Goal: Task Accomplishment & Management: Manage account settings

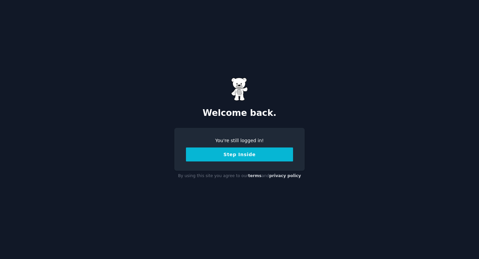
click at [270, 152] on button "Step Inside" at bounding box center [239, 154] width 107 height 14
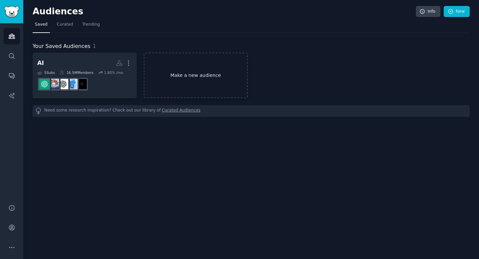
click at [212, 83] on link "Make a new audience" at bounding box center [196, 76] width 104 height 46
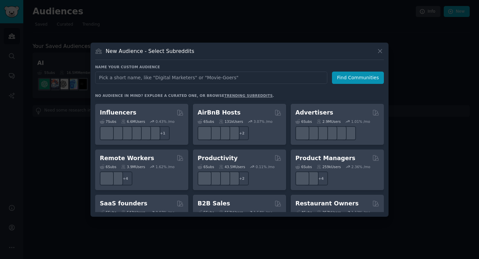
scroll to position [457, 0]
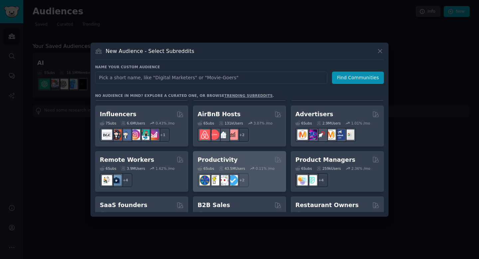
click at [261, 156] on div "Productivity" at bounding box center [239, 160] width 84 height 8
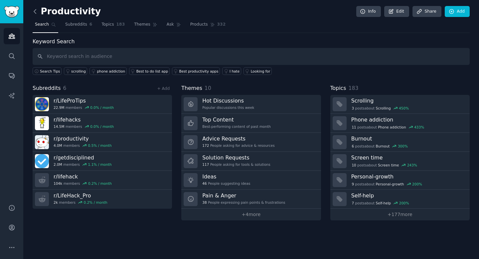
click at [35, 13] on icon at bounding box center [35, 11] width 2 height 4
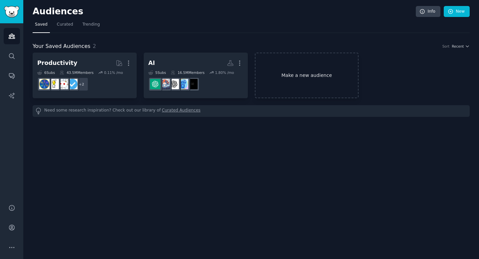
click at [277, 67] on link "Make a new audience" at bounding box center [307, 76] width 104 height 46
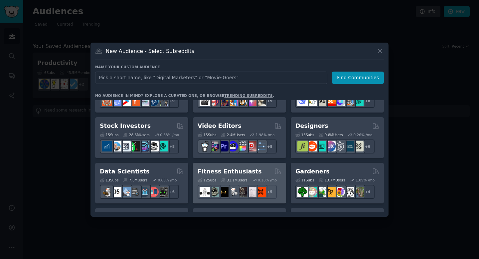
scroll to position [135, 0]
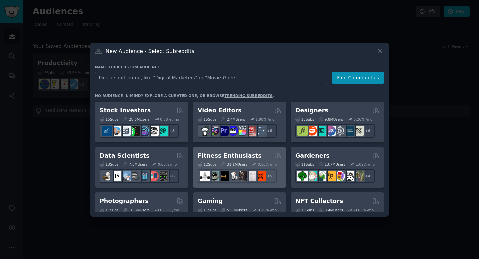
click at [237, 157] on h2 "Fitness Enthusiasts" at bounding box center [229, 156] width 64 height 8
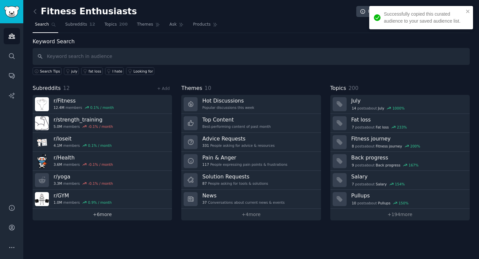
click at [107, 215] on link "+ 6 more" at bounding box center [102, 214] width 139 height 12
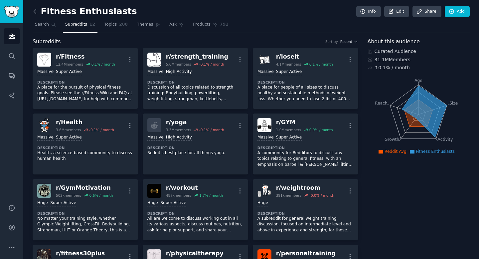
click at [36, 12] on icon at bounding box center [35, 11] width 7 height 7
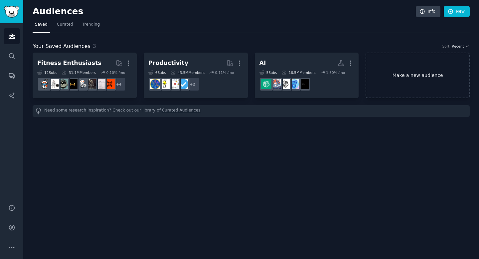
click at [407, 76] on link "Make a new audience" at bounding box center [417, 76] width 104 height 46
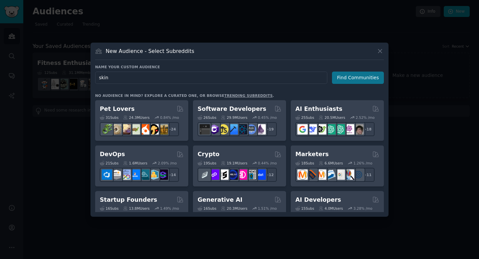
type input "skin"
click at [369, 81] on button "Find Communities" at bounding box center [358, 77] width 52 height 12
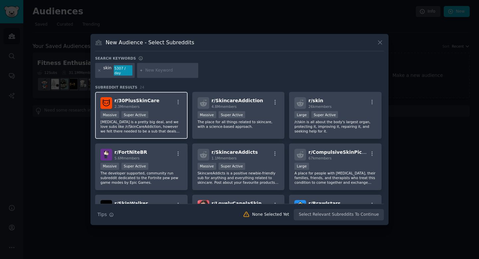
click at [168, 109] on div "r/ 30PlusSkinCare 2.3M members Massive Super Active [MEDICAL_DATA] is a pretty …" at bounding box center [141, 115] width 92 height 47
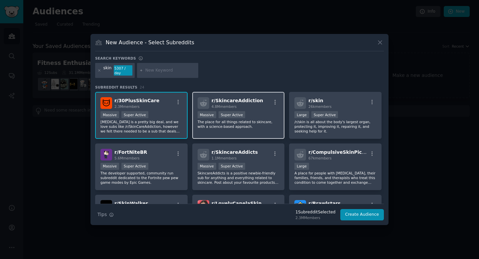
click at [220, 107] on span "4.8M members" at bounding box center [223, 106] width 25 height 4
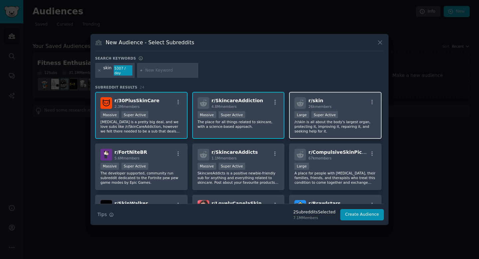
click at [301, 109] on div "r/ skin 26k members Large Super Active /r/skin is all about the body's largest …" at bounding box center [335, 115] width 92 height 47
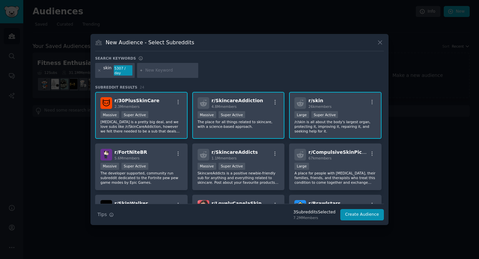
click at [336, 103] on div "r/ skin 26k members" at bounding box center [335, 103] width 82 height 12
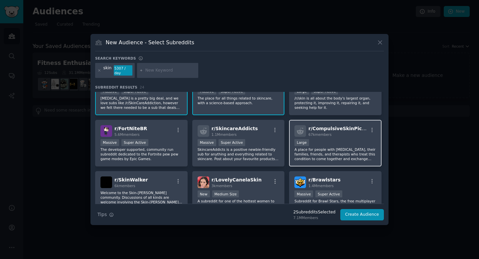
scroll to position [29, 0]
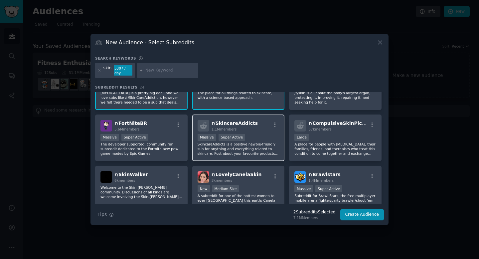
click at [257, 142] on p "SkincareAddicts is a positive newbie-friendly sub for anything and everything r…" at bounding box center [238, 149] width 82 height 14
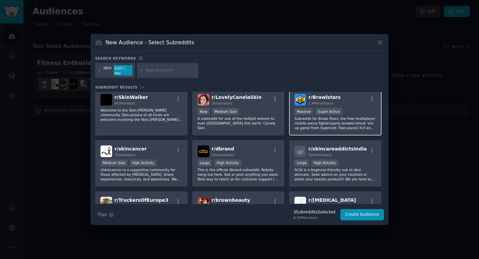
scroll to position [125, 0]
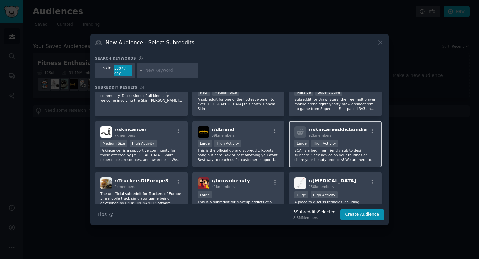
click at [313, 155] on p "SCAI is a beginner-friendly sub to desi skincare. Seek advice on your routines …" at bounding box center [335, 155] width 82 height 14
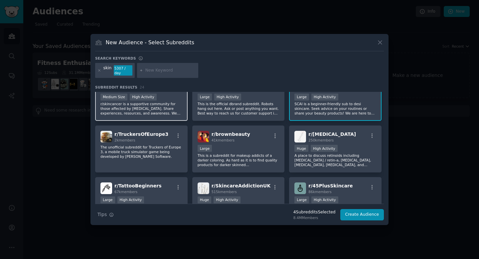
scroll to position [195, 0]
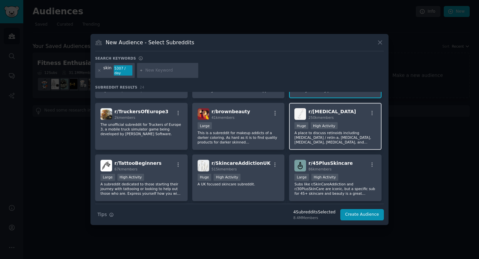
click at [303, 139] on p "A place to discuss retinoids including [MEDICAL_DATA] / retin-a, [MEDICAL_DATA]…" at bounding box center [335, 137] width 82 height 14
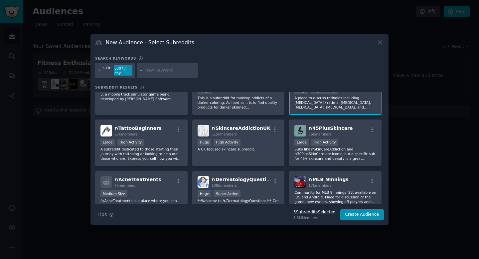
scroll to position [230, 0]
click at [303, 151] on p "Subs like r/SkinCareAddiction and r/30PlusSkinCare are iconic, but a specific s…" at bounding box center [335, 153] width 82 height 14
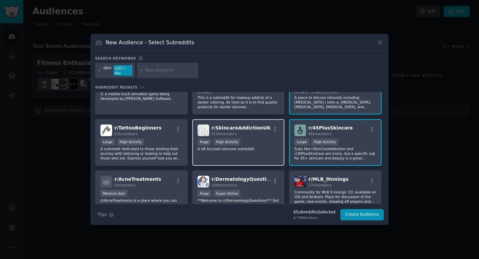
click at [251, 146] on div "Huge High Activity" at bounding box center [238, 142] width 82 height 8
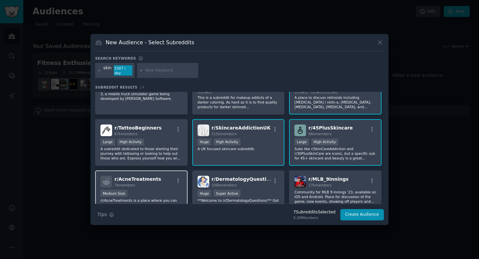
scroll to position [263, 0]
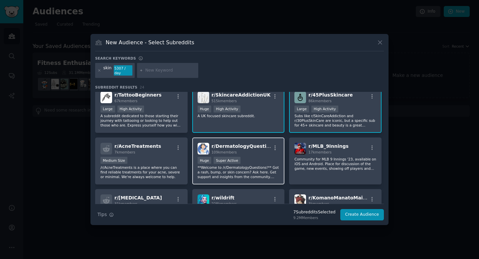
click at [232, 168] on p "**Welcome to /r/DermatologyQuestions!** Got a rash, bump, or skin concern? Ask …" at bounding box center [238, 172] width 82 height 14
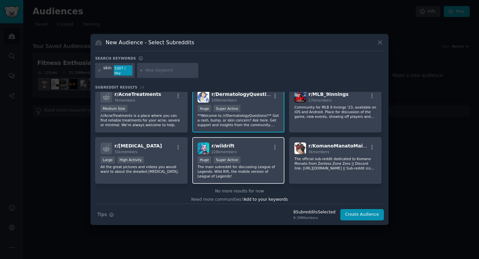
scroll to position [0, 0]
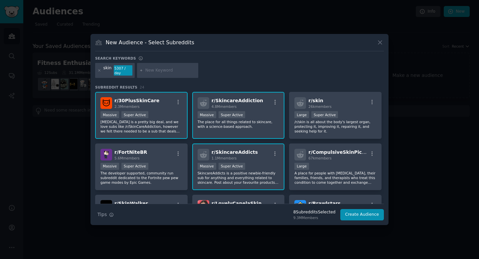
click at [111, 69] on div "skin 5307 / day" at bounding box center [115, 70] width 40 height 15
click at [107, 68] on div "skin" at bounding box center [107, 70] width 8 height 11
click at [176, 71] on input "text" at bounding box center [170, 70] width 51 height 6
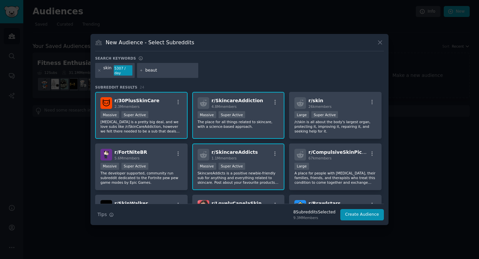
type input "beauty"
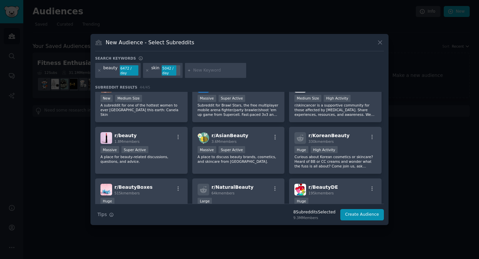
scroll to position [171, 0]
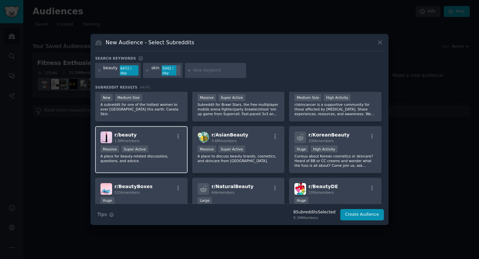
click at [169, 145] on div "r/ beauty 1.8M members Massive Super Active A place for beauty-related discussi…" at bounding box center [141, 149] width 92 height 47
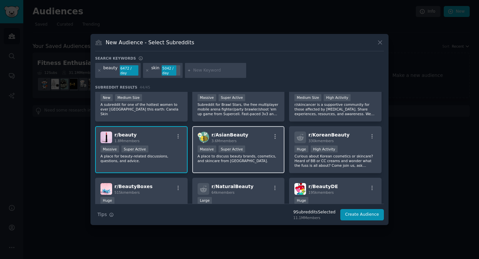
click at [253, 138] on div "r/ AsianBeauty 3.6M members" at bounding box center [238, 137] width 82 height 12
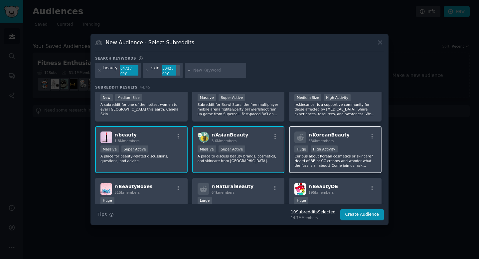
click at [336, 161] on p "Curious about Korean cosmetics or skincare? Heard of BB or CC creams and wonder…" at bounding box center [335, 161] width 82 height 14
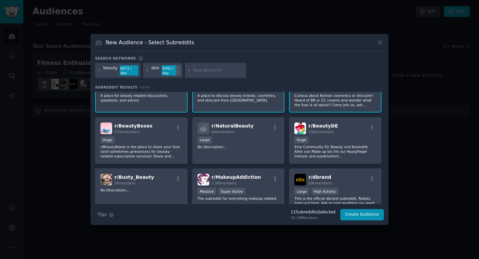
scroll to position [233, 0]
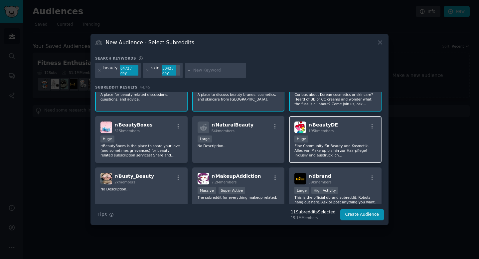
click at [332, 156] on p "Eine Community für Beauty und Kosmetik. Alles von Make-up bis hin zur Haarpfleg…" at bounding box center [335, 150] width 82 height 14
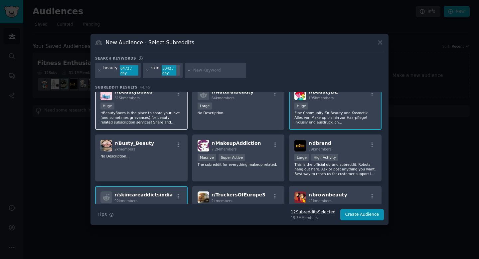
scroll to position [268, 0]
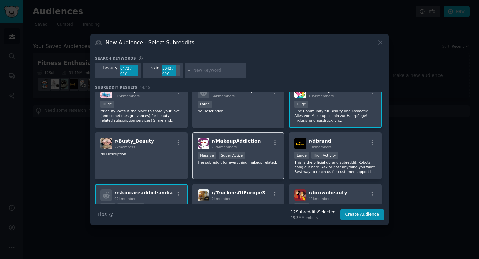
click at [229, 170] on div "r/ MakeupAddiction 7.2M members Massive Super Active The subreddit for everythi…" at bounding box center [238, 155] width 92 height 47
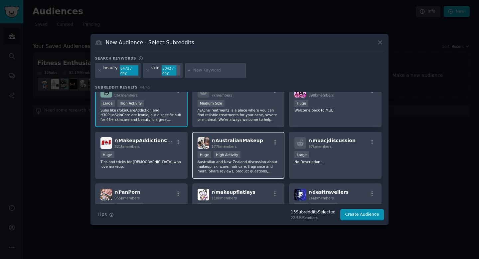
scroll to position [502, 0]
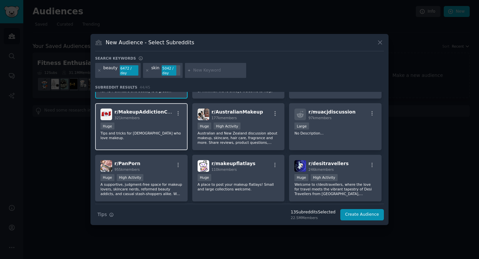
click at [150, 138] on div "r/ MakeupAddictionCanada 321k members Huge Tips and tricks for [DEMOGRAPHIC_DAT…" at bounding box center [141, 126] width 92 height 47
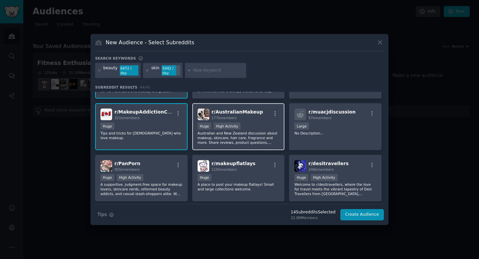
click at [235, 143] on p "Australian and New Zealand discussion about makeup, skincare, hair care, fragra…" at bounding box center [238, 138] width 82 height 14
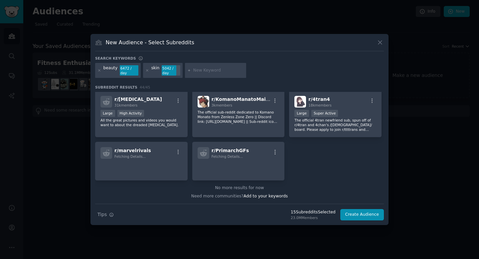
scroll to position [677, 0]
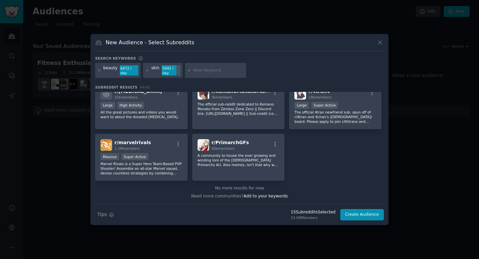
click at [207, 71] on input "text" at bounding box center [218, 70] width 51 height 6
type input "s"
type input "auskin"
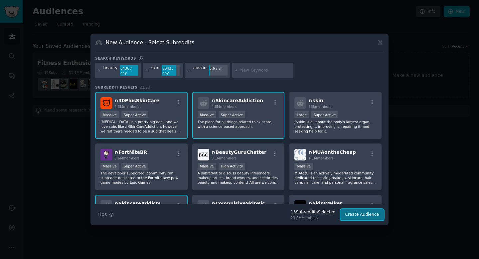
click at [354, 215] on button "Create Audience" at bounding box center [362, 214] width 44 height 11
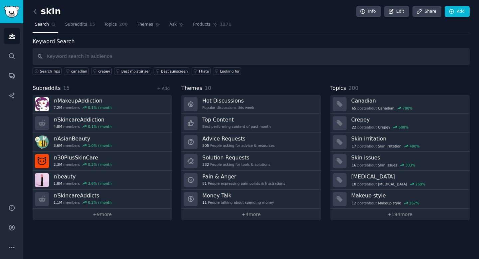
click at [37, 14] on icon at bounding box center [35, 11] width 7 height 7
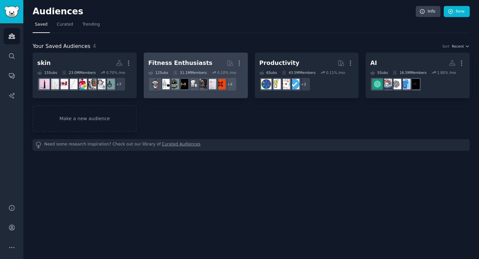
click at [184, 63] on div "Fitness Enthusiasts" at bounding box center [180, 63] width 64 height 8
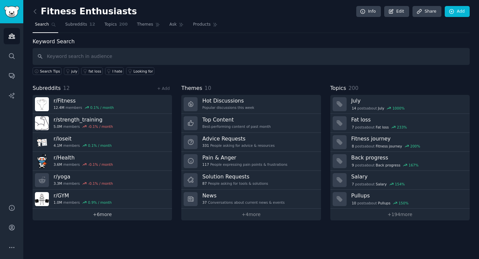
click at [113, 214] on link "+ 6 more" at bounding box center [102, 214] width 139 height 12
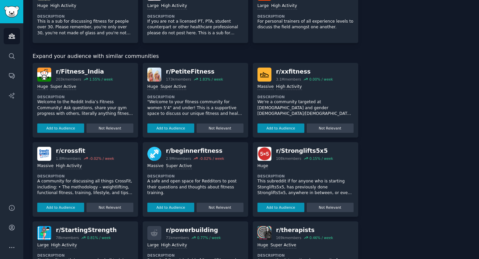
scroll to position [269, 0]
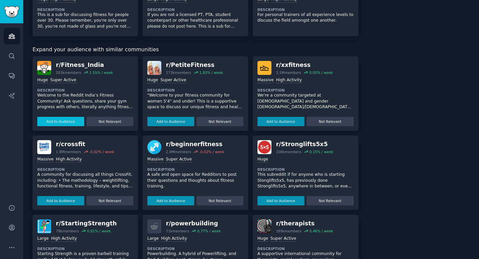
click at [65, 123] on button "Add to Audience" at bounding box center [60, 121] width 47 height 9
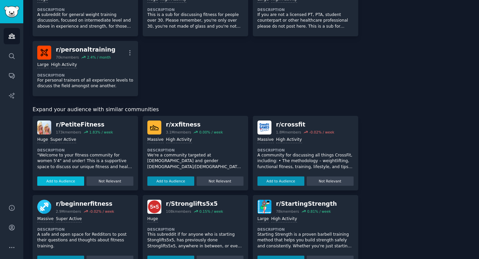
click at [79, 183] on button "Add to Audience" at bounding box center [60, 180] width 47 height 9
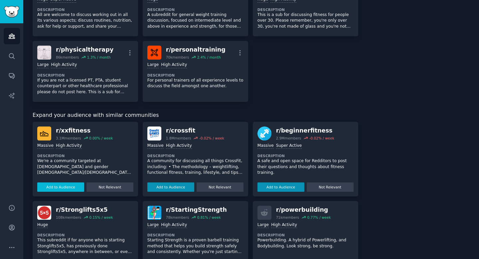
click at [75, 187] on button "Add to Audience" at bounding box center [60, 186] width 47 height 9
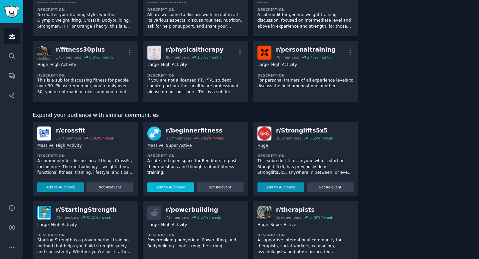
click at [172, 188] on button "Add to Audience" at bounding box center [170, 186] width 47 height 9
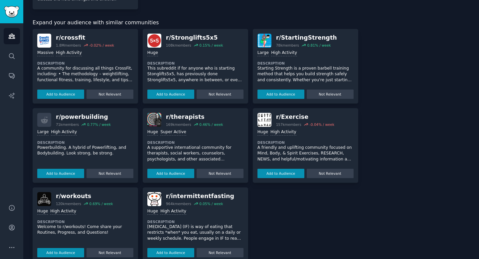
scroll to position [434, 0]
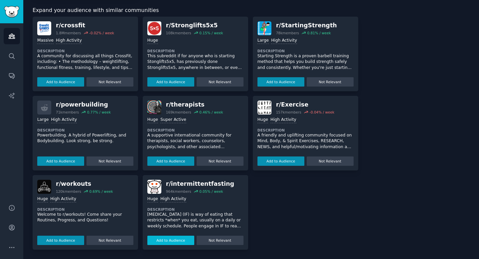
click at [183, 242] on button "Add to Audience" at bounding box center [170, 239] width 47 height 9
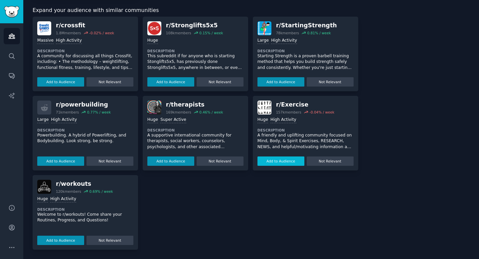
click at [265, 158] on button "Add to Audience" at bounding box center [280, 160] width 47 height 9
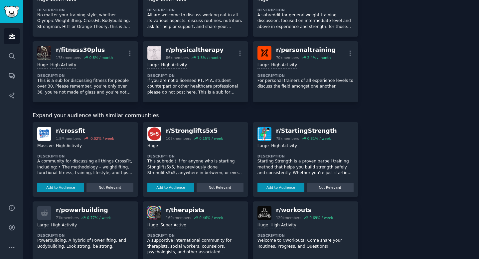
scroll to position [0, 0]
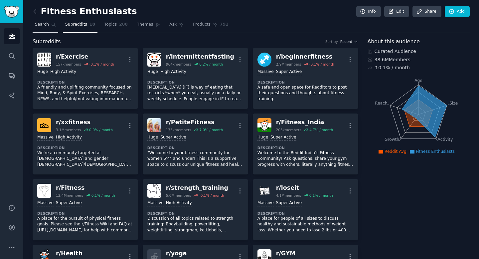
click at [45, 27] on span "Search" at bounding box center [42, 25] width 14 height 6
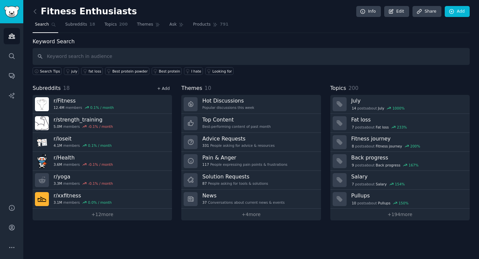
click at [161, 89] on link "+ Add" at bounding box center [163, 88] width 13 height 5
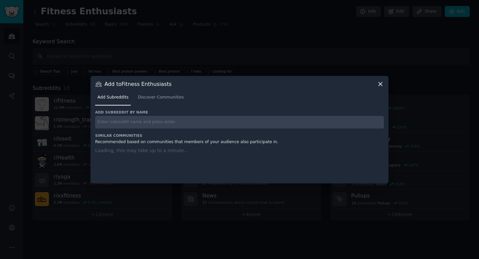
click at [155, 118] on input "text" at bounding box center [239, 122] width 289 height 13
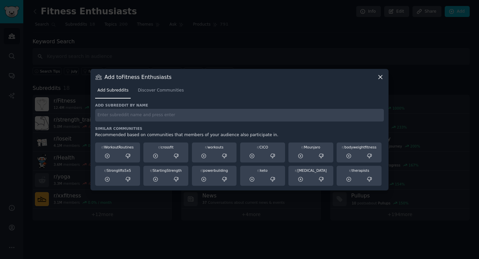
click at [121, 53] on div at bounding box center [239, 129] width 479 height 259
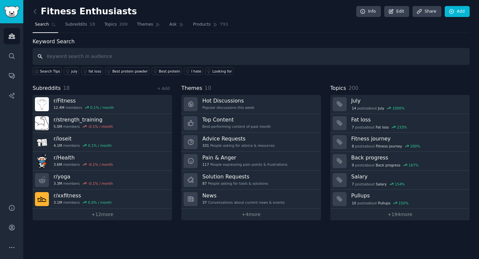
click at [61, 59] on input "text" at bounding box center [251, 56] width 437 height 17
click at [162, 85] on div "+ Add" at bounding box center [163, 88] width 17 height 7
click at [162, 86] on link "+ Add" at bounding box center [163, 88] width 13 height 5
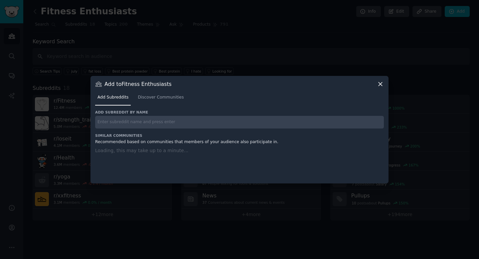
click at [150, 113] on h3 "Add subreddit by name" at bounding box center [239, 112] width 289 height 5
click at [150, 120] on input "text" at bounding box center [239, 122] width 289 height 13
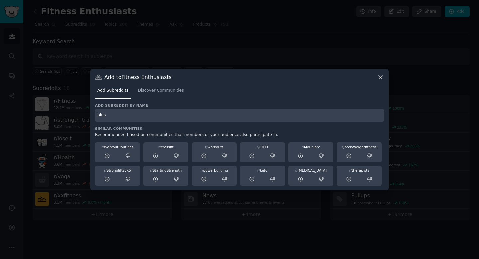
click at [127, 114] on input "plus" at bounding box center [239, 115] width 289 height 13
type input "plus"
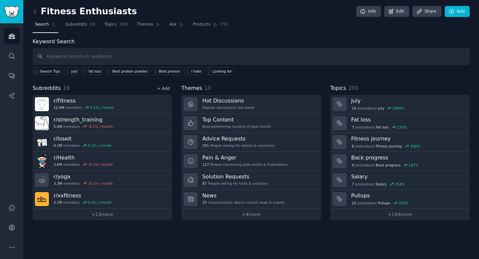
click at [160, 88] on link "+ Add" at bounding box center [163, 88] width 13 height 5
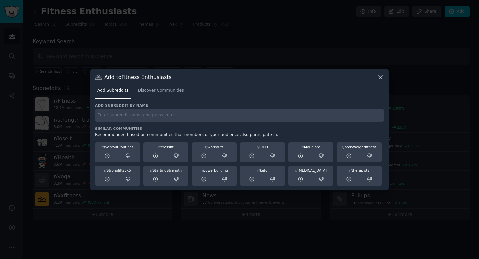
click at [149, 253] on div at bounding box center [239, 129] width 479 height 259
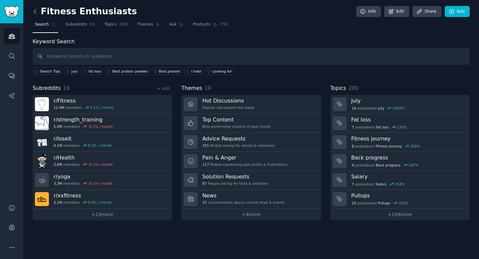
click at [37, 9] on icon at bounding box center [35, 11] width 7 height 7
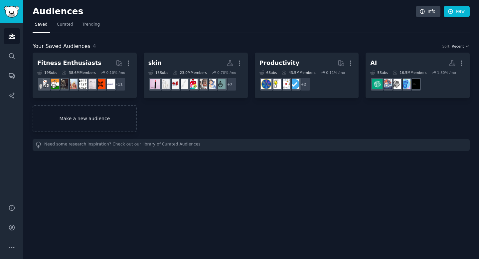
click at [80, 114] on link "Make a new audience" at bounding box center [85, 118] width 104 height 27
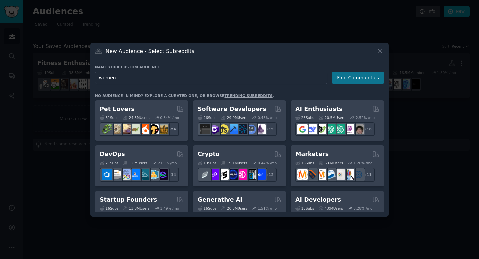
type input "women"
click at [341, 78] on button "Find Communities" at bounding box center [358, 77] width 52 height 12
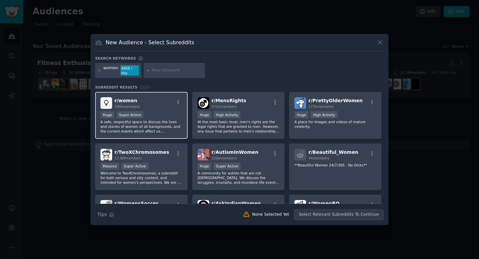
click at [173, 111] on div "Huge Super Active" at bounding box center [141, 115] width 82 height 8
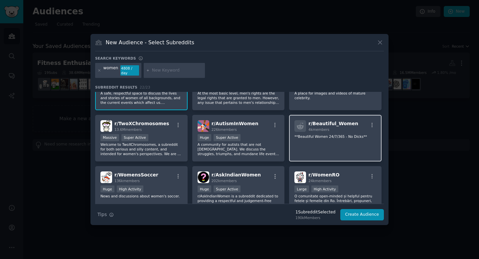
scroll to position [29, 0]
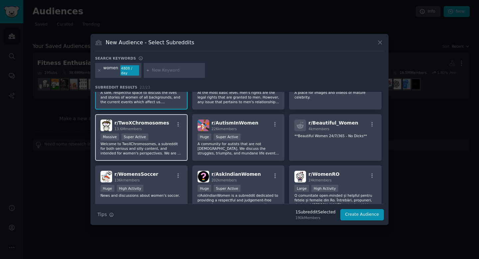
click at [170, 154] on p "Welcome to TwoXChromosomes, a subreddit for both serious and silly content, and…" at bounding box center [141, 148] width 82 height 14
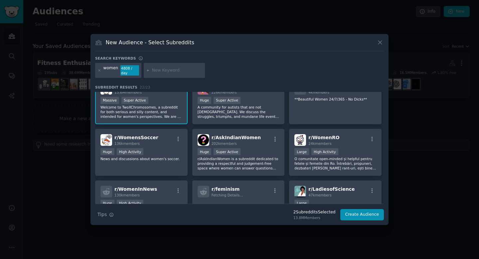
scroll to position [66, 0]
click at [219, 170] on p "r/AskIndianWomen is a subreddit dedicated to providing a respectful and judgeme…" at bounding box center [238, 164] width 82 height 14
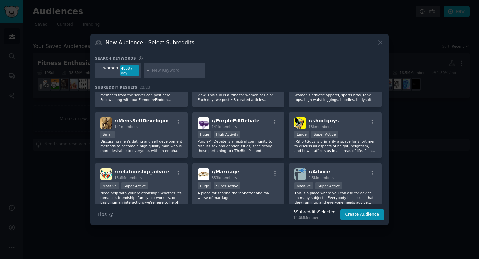
scroll to position [238, 0]
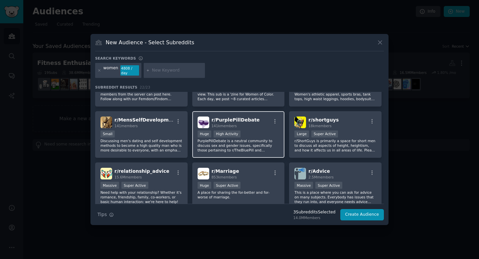
click at [230, 154] on div "r/ PurplePillDebate 141k members Huge High Activity PurplePillDebate is a neutr…" at bounding box center [238, 134] width 92 height 47
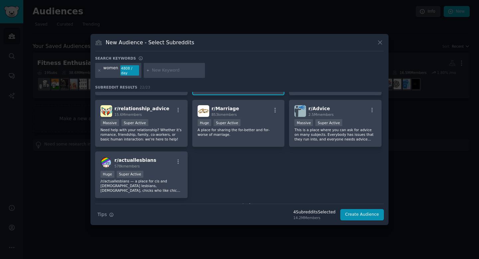
scroll to position [299, 0]
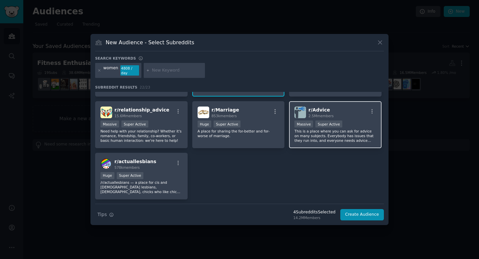
click at [291, 142] on div "r/ Advice 2.5M members Massive Super Active This is a place where you can ask f…" at bounding box center [335, 124] width 92 height 47
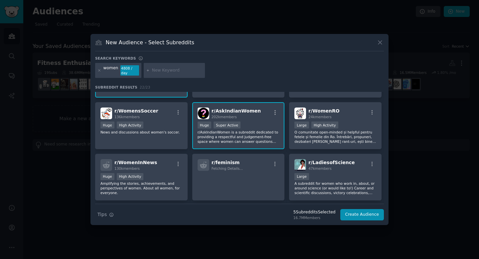
scroll to position [0, 0]
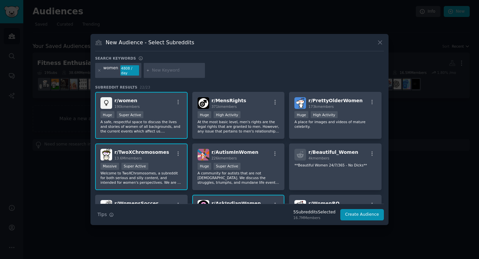
click at [164, 68] on input "text" at bounding box center [177, 70] width 51 height 6
type input "ask"
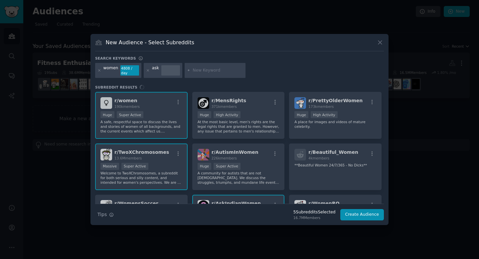
click at [161, 69] on div at bounding box center [170, 70] width 19 height 11
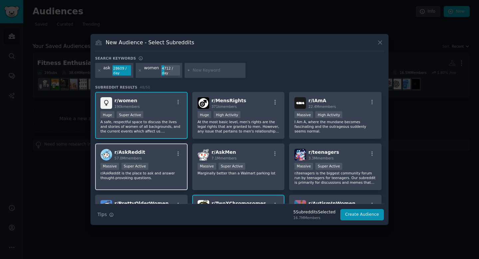
click at [185, 167] on div "r/ AskReddit 57.0M members Massive Super Active r/AskReddit is the place to ask…" at bounding box center [141, 166] width 92 height 47
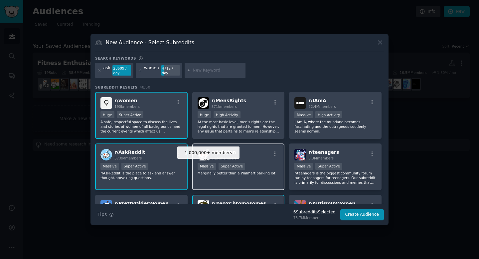
click at [255, 175] on p "Marginally better than a Walmart parking lot" at bounding box center [238, 173] width 82 height 5
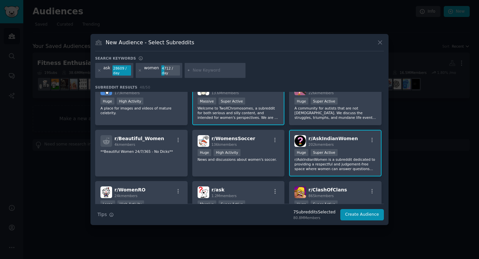
scroll to position [118, 0]
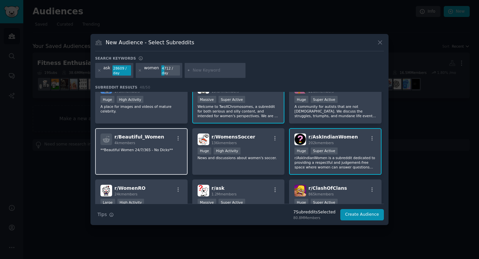
click at [162, 156] on div "r/ Beautiful_Women 4k members **Beautiful Women 24/7/365 - No Dicks**" at bounding box center [141, 151] width 92 height 47
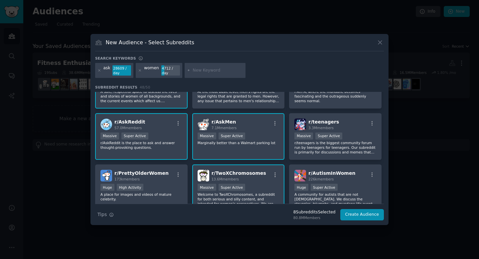
scroll to position [31, 0]
click at [214, 142] on p "Marginally better than a Walmart parking lot" at bounding box center [238, 142] width 82 height 5
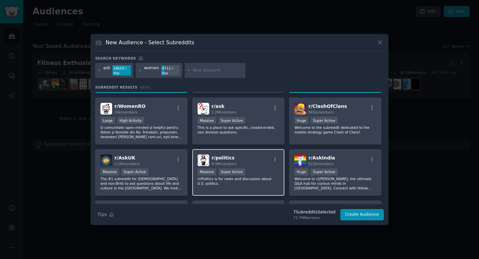
scroll to position [199, 0]
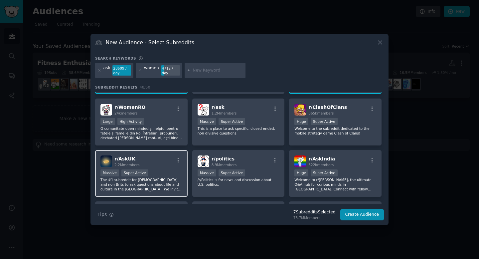
click at [162, 188] on p "The #1 subreddit for [DEMOGRAPHIC_DATA] and non-Brits to ask questions about li…" at bounding box center [141, 184] width 82 height 14
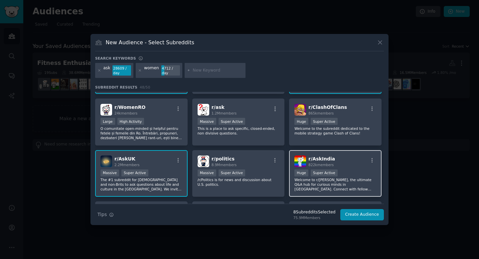
click at [322, 189] on p "Welcome to r/[PERSON_NAME], the ultimate Q&A hub for curious minds in [GEOGRAPH…" at bounding box center [335, 184] width 82 height 14
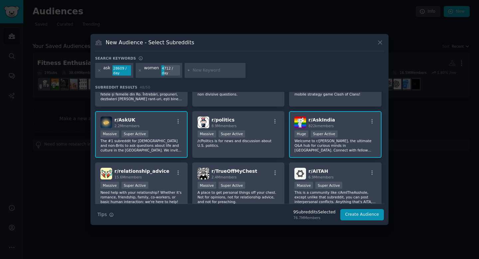
scroll to position [237, 0]
click at [314, 138] on div "Huge Super Active" at bounding box center [335, 135] width 82 height 8
click at [150, 130] on div "r/ AskUK 2.2M members Massive Super Active The #1 subreddit for [DEMOGRAPHIC_DA…" at bounding box center [141, 134] width 92 height 47
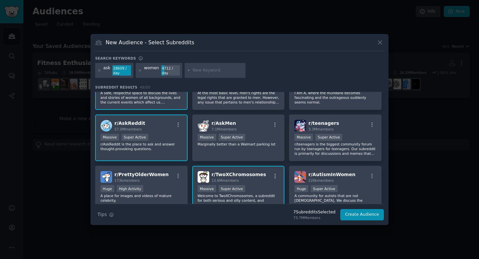
scroll to position [0, 0]
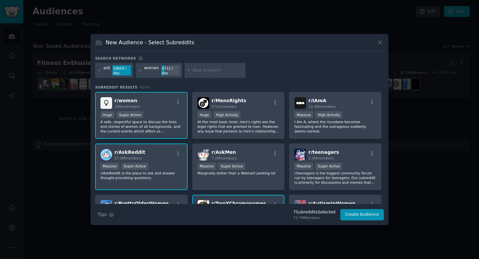
click at [155, 171] on p "r/AskReddit is the place to ask and answer thought-provoking questions." at bounding box center [141, 175] width 82 height 9
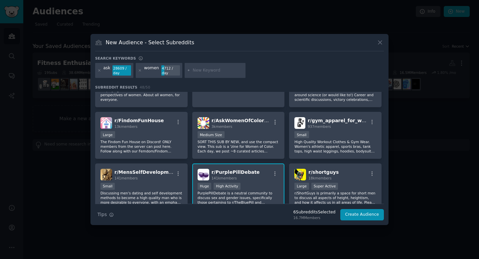
scroll to position [394, 0]
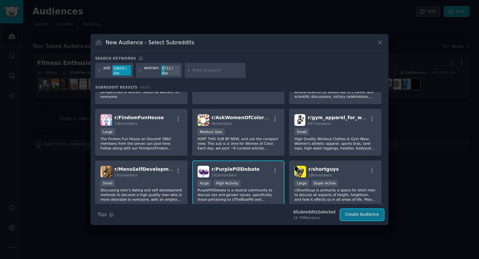
click at [348, 216] on button "Create Audience" at bounding box center [362, 214] width 44 height 11
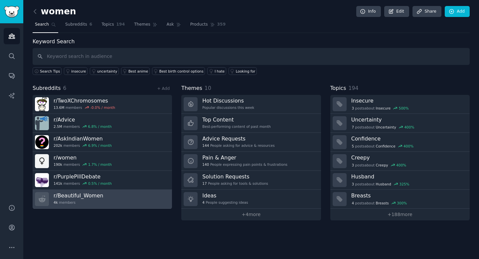
click at [152, 201] on link "r/ Beautiful_Women 4k members" at bounding box center [102, 199] width 139 height 19
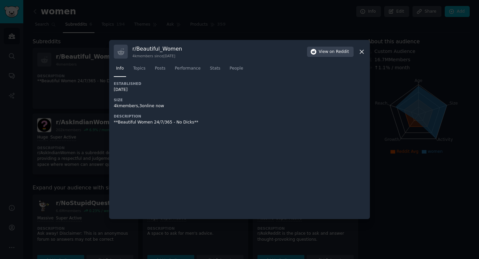
click at [362, 51] on icon at bounding box center [362, 52] width 4 height 4
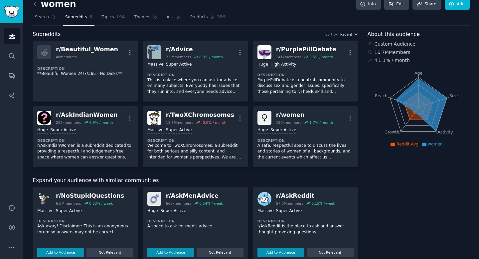
scroll to position [6, 0]
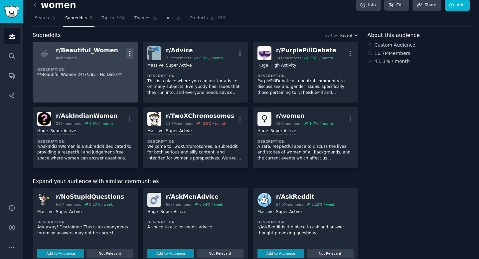
click at [129, 55] on icon "button" at bounding box center [129, 53] width 1 height 5
click at [108, 66] on p "Delete" at bounding box center [103, 67] width 15 height 7
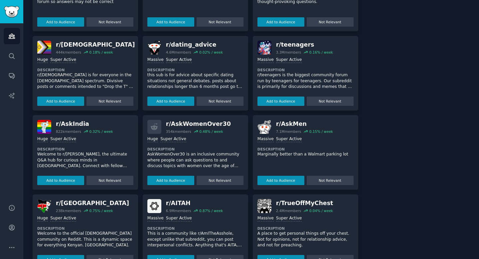
scroll to position [238, 0]
click at [167, 182] on button "Add to Audience" at bounding box center [170, 179] width 47 height 9
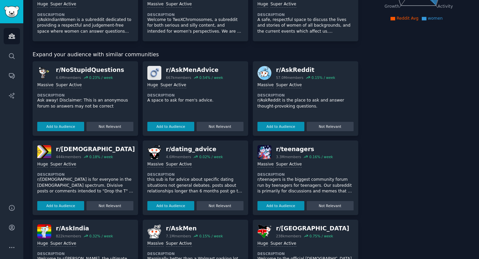
scroll to position [0, 0]
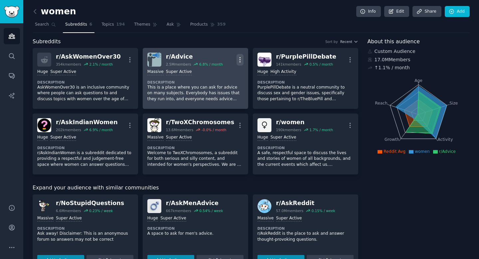
click at [237, 58] on icon "button" at bounding box center [239, 59] width 7 height 7
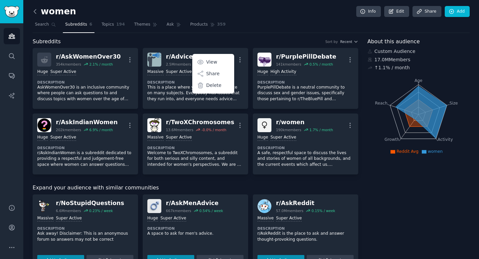
click at [33, 10] on icon at bounding box center [35, 11] width 7 height 7
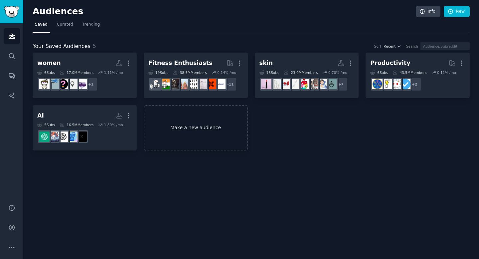
click at [173, 139] on link "Make a new audience" at bounding box center [196, 128] width 104 height 46
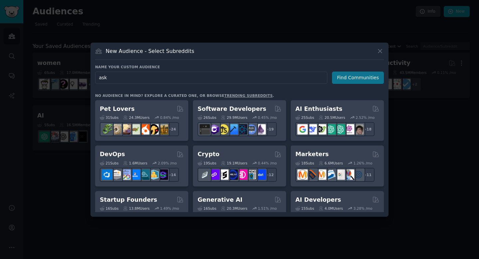
type input "ask"
click at [361, 81] on button "Find Communities" at bounding box center [358, 77] width 52 height 12
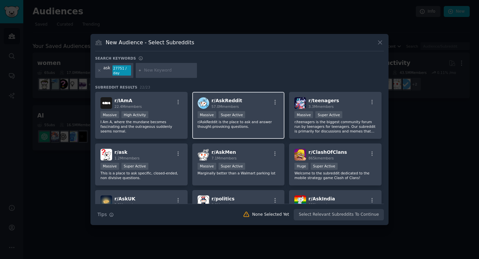
click at [277, 107] on div at bounding box center [275, 103] width 8 height 8
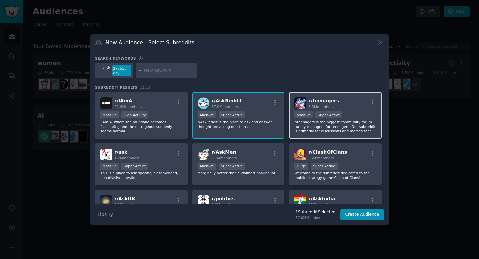
click at [337, 127] on p "r/teenagers is the biggest community forum run by teenagers for teenagers. Our …" at bounding box center [335, 126] width 82 height 14
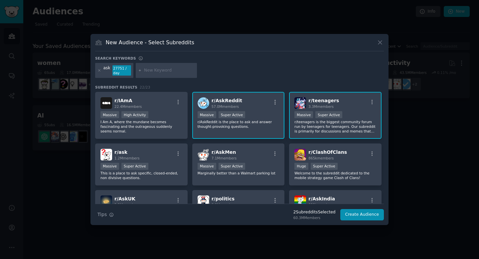
click at [260, 140] on div "r/ IAmA 22.4M members Massive High Activity I Am A, where the mundane becomes f…" at bounding box center [239, 190] width 289 height 196
click at [243, 147] on div "r/ AskMen 7.1M members Massive Super Active Marginally better than a Walmart pa…" at bounding box center [238, 164] width 92 height 42
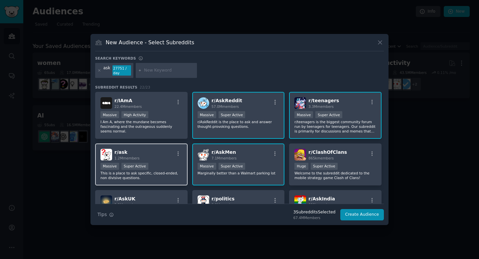
click at [128, 152] on h2 "r/ ask 1.2M members" at bounding box center [126, 155] width 25 height 12
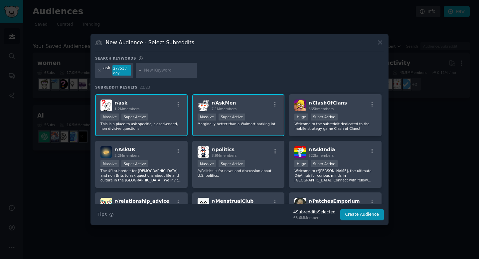
scroll to position [49, 0]
click at [166, 162] on div "Massive Super Active" at bounding box center [141, 164] width 82 height 8
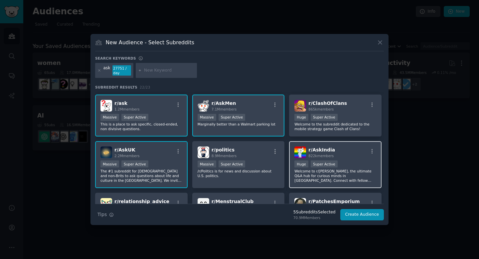
click at [329, 170] on p "Welcome to r/[PERSON_NAME], the ultimate Q&A hub for curious minds in [GEOGRAPH…" at bounding box center [335, 176] width 82 height 14
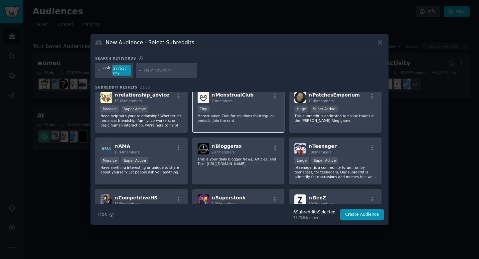
scroll to position [154, 0]
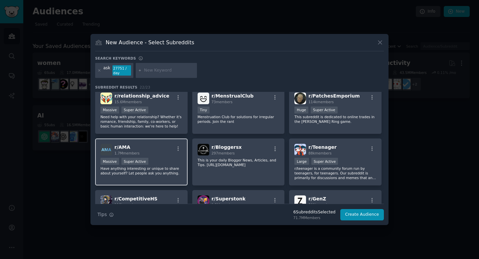
click at [160, 170] on p "Have anything interesting or unique to share about yourself? Let people ask you…" at bounding box center [141, 170] width 82 height 9
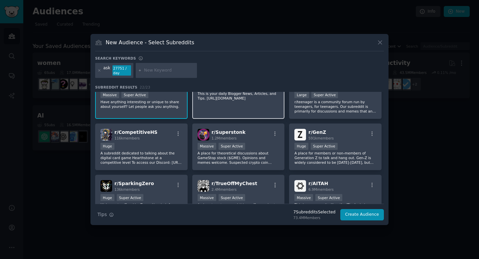
scroll to position [219, 0]
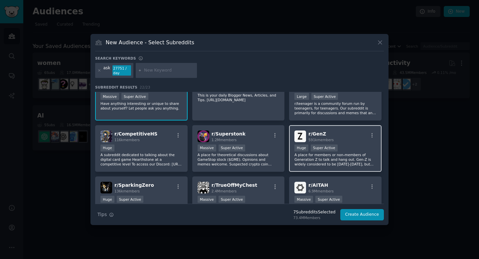
click at [300, 167] on div "r/ GenZ 591k members Huge Super Active A place for members or non-members of Ge…" at bounding box center [335, 148] width 92 height 47
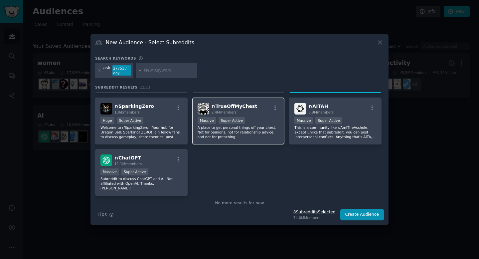
scroll to position [309, 0]
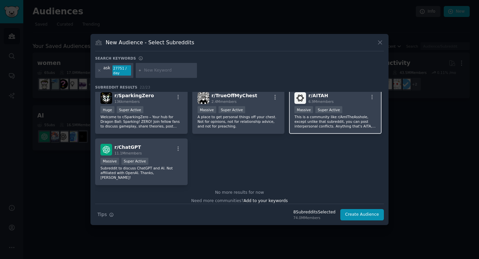
click at [308, 128] on div "r/ AITAH 6.9M members Massive Super Active This is a community like r/AmITheAss…" at bounding box center [335, 110] width 92 height 47
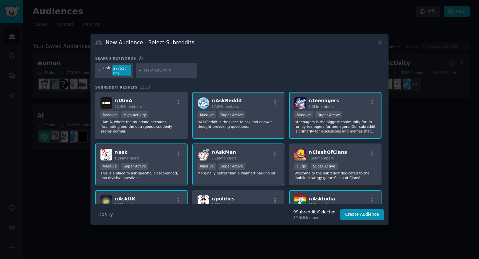
click at [162, 69] on input "text" at bounding box center [169, 70] width 51 height 6
type input "askgerman"
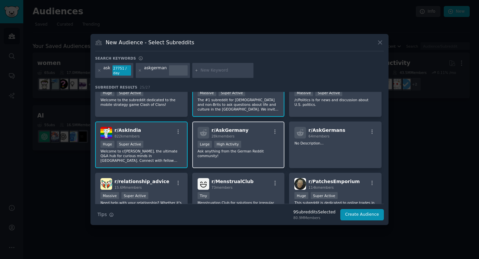
click at [213, 151] on p "Ask anything from the German Reddit community!" at bounding box center [238, 153] width 82 height 9
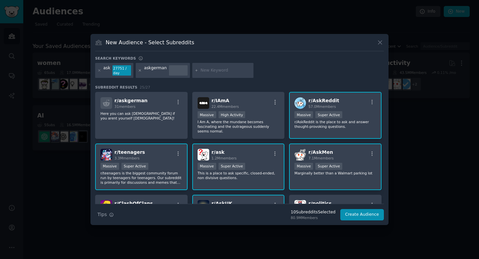
click at [138, 69] on icon at bounding box center [140, 70] width 4 height 4
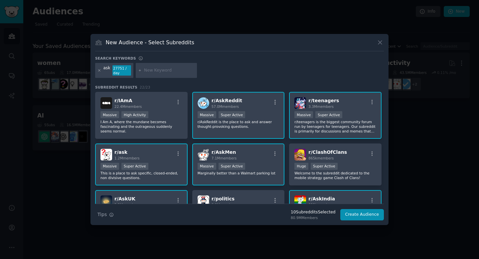
click at [100, 71] on icon at bounding box center [99, 70] width 2 height 2
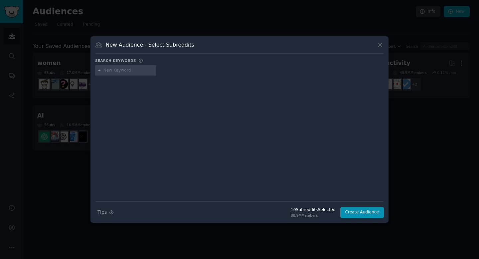
click at [125, 99] on div at bounding box center [239, 134] width 289 height 112
click at [116, 72] on input "text" at bounding box center [128, 70] width 51 height 6
type input "ask"
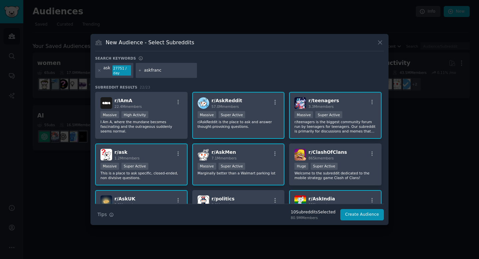
type input "askfrance"
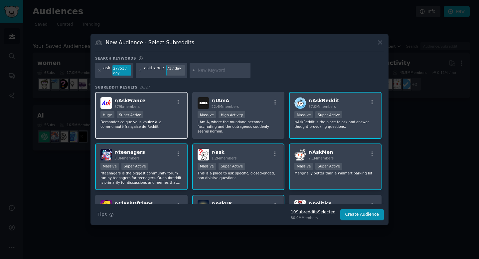
click at [164, 110] on div "r/ AskFrance 379k members >= 95th percentile for submissions / day Huge Super A…" at bounding box center [141, 115] width 92 height 47
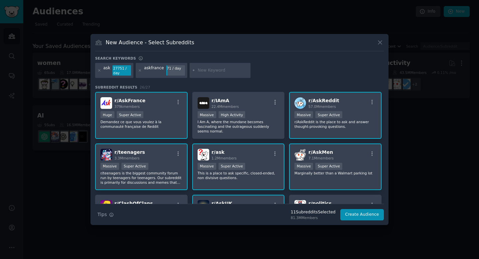
click at [198, 72] on input "text" at bounding box center [222, 70] width 51 height 6
type input "ask australia"
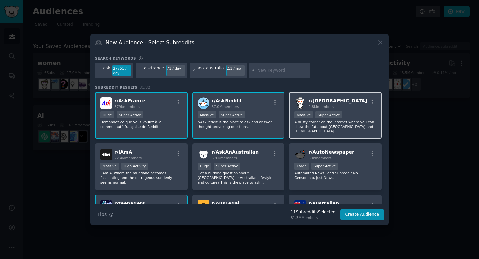
click at [358, 107] on div "r/ australia 2.8M members" at bounding box center [335, 103] width 82 height 12
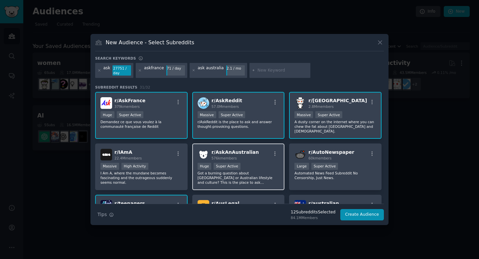
click at [265, 165] on div "Huge Super Active" at bounding box center [238, 167] width 82 height 8
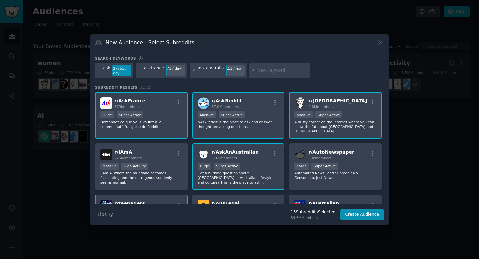
click at [339, 100] on div "r/ australia 2.8M members" at bounding box center [335, 103] width 82 height 12
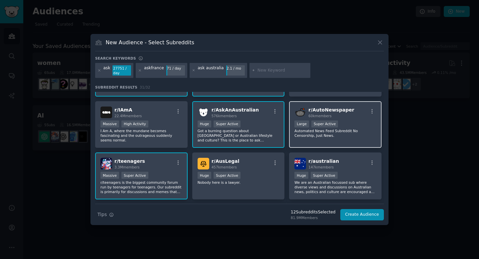
scroll to position [43, 0]
click at [264, 70] on input "text" at bounding box center [282, 70] width 51 height 6
type input "ask canada"
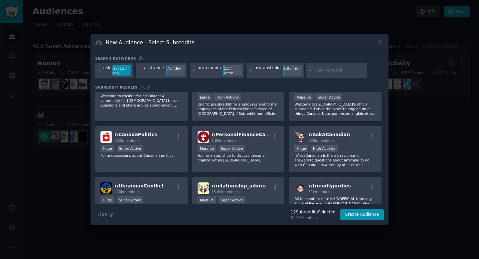
scroll to position [427, 0]
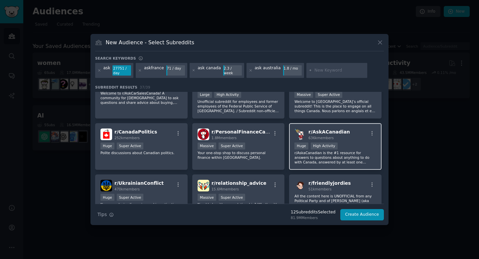
click at [333, 162] on p "r/AskaCanadian is the #1 resource for answers to questions about anything to do…" at bounding box center [335, 157] width 82 height 14
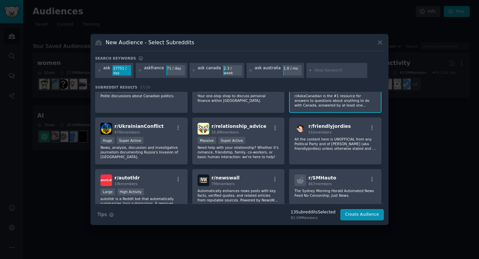
scroll to position [493, 0]
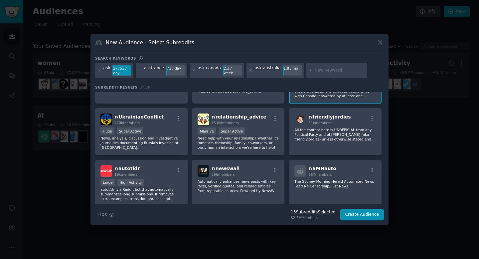
click at [324, 71] on input "text" at bounding box center [339, 70] width 51 height 6
type input "aska"
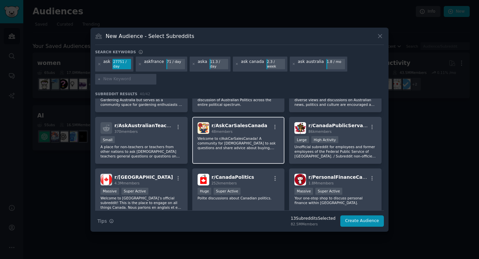
scroll to position [504, 0]
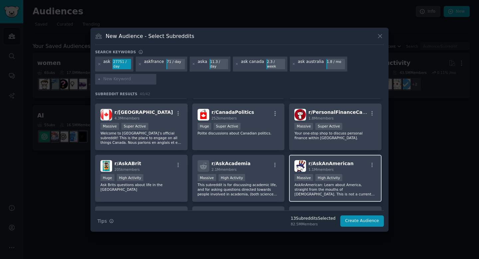
click at [319, 186] on p "AskAnAmerican: Learn about America, straight from the mouths of [DEMOGRAPHIC_DA…" at bounding box center [335, 189] width 82 height 14
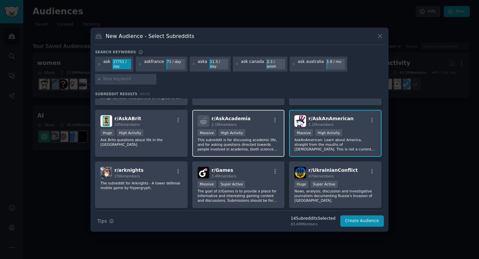
scroll to position [549, 0]
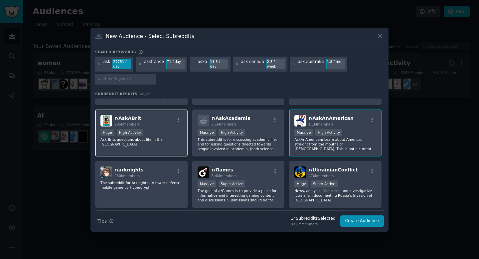
click at [155, 141] on p "Ask Brits questions about life in the [GEOGRAPHIC_DATA]" at bounding box center [141, 141] width 82 height 9
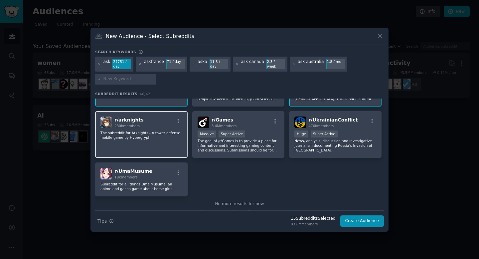
scroll to position [599, 0]
click at [350, 219] on button "Create Audience" at bounding box center [362, 220] width 44 height 11
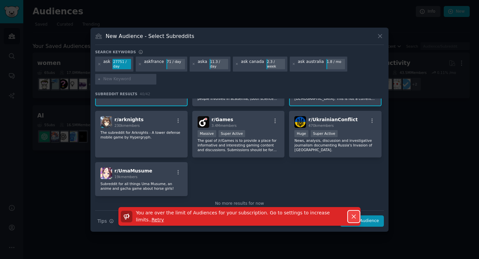
click at [354, 213] on icon "button" at bounding box center [353, 216] width 7 height 7
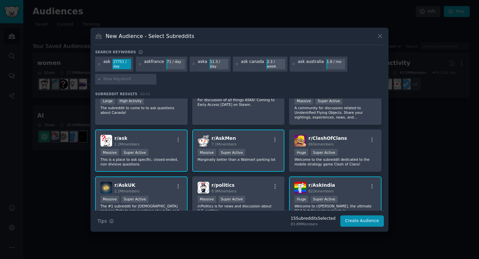
scroll to position [0, 0]
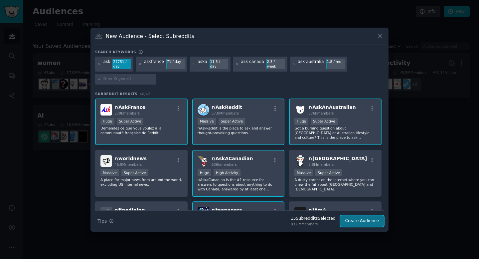
click at [344, 221] on button "Create Audience" at bounding box center [362, 220] width 44 height 11
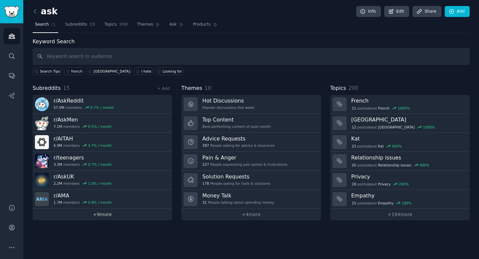
click at [106, 213] on link "+ 9 more" at bounding box center [102, 214] width 139 height 12
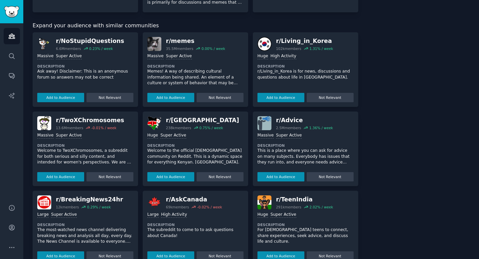
scroll to position [453, 0]
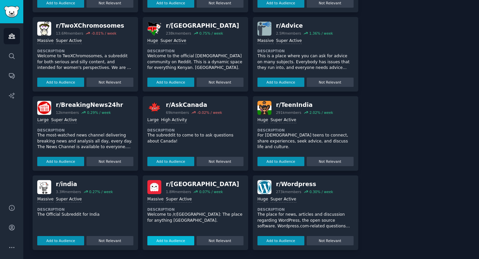
click at [179, 242] on button "Add to Audience" at bounding box center [170, 240] width 47 height 9
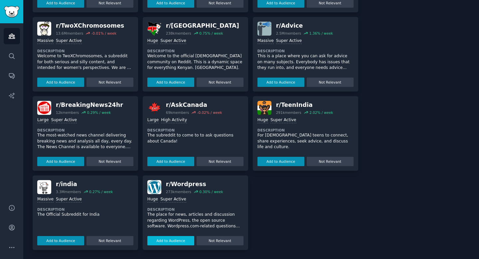
scroll to position [513, 0]
click at [178, 163] on button "Add to Audience" at bounding box center [170, 160] width 47 height 9
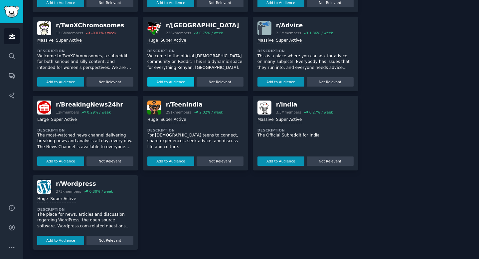
click at [176, 81] on button "Add to Audience" at bounding box center [170, 81] width 47 height 9
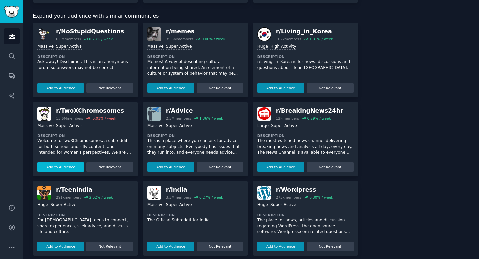
scroll to position [439, 0]
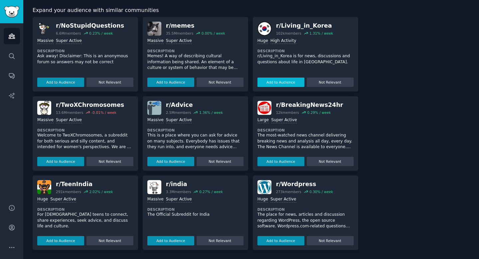
click at [277, 85] on button "Add to Audience" at bounding box center [280, 81] width 47 height 9
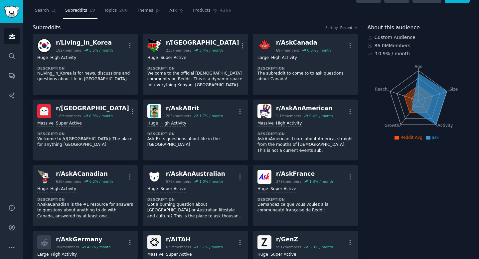
scroll to position [0, 0]
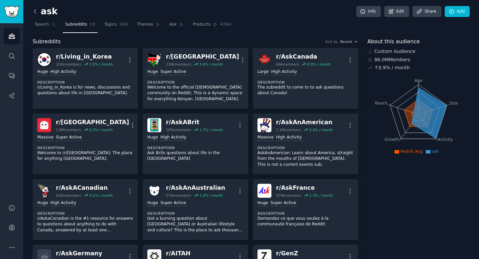
click at [33, 13] on icon at bounding box center [35, 11] width 7 height 7
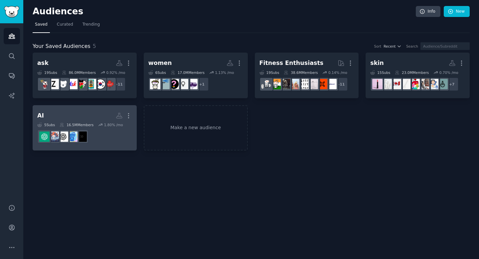
click at [103, 117] on h2 "AI More" at bounding box center [84, 116] width 95 height 12
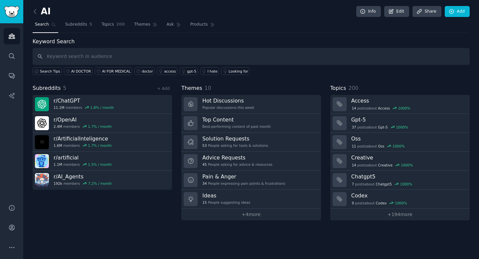
click at [160, 93] on div "Subreddits 5 + Add r/ ChatGPT 11.1M members 1.8 % / month r/ OpenAI 2.4M member…" at bounding box center [102, 152] width 139 height 136
click at [162, 91] on div "+ Add" at bounding box center [163, 88] width 17 height 7
click at [164, 88] on link "+ Add" at bounding box center [163, 88] width 13 height 5
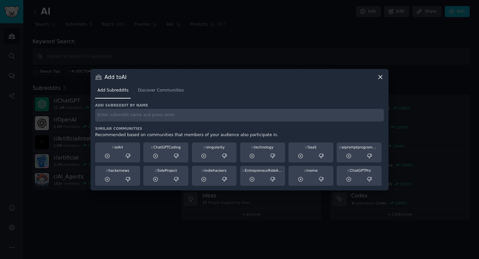
click at [166, 118] on input "text" at bounding box center [239, 115] width 289 height 13
click at [254, 157] on icon at bounding box center [252, 156] width 6 height 6
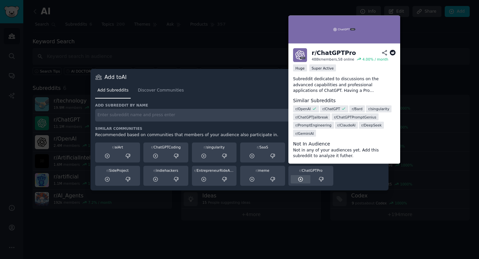
click at [302, 178] on icon at bounding box center [300, 179] width 4 height 4
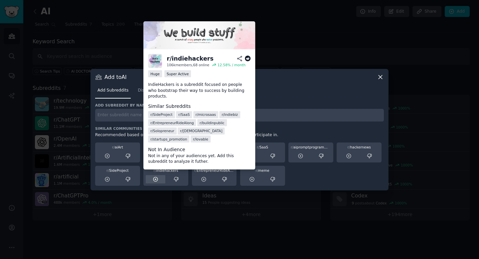
click at [155, 179] on icon at bounding box center [155, 179] width 4 height 4
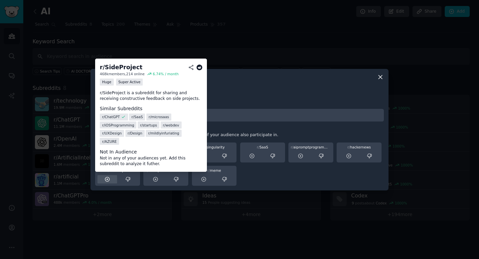
click at [108, 178] on icon at bounding box center [107, 179] width 6 height 6
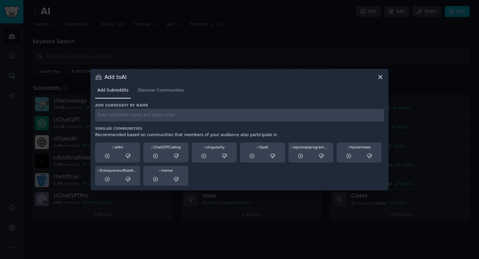
click at [148, 118] on input "text" at bounding box center [239, 115] width 289 height 13
click at [152, 102] on div "Add Subreddits Discover Communities" at bounding box center [239, 91] width 289 height 23
click at [152, 97] on link "Discover Communities" at bounding box center [160, 92] width 51 height 14
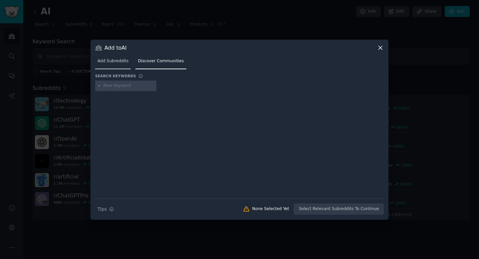
click at [119, 60] on span "Add Subreddits" at bounding box center [112, 61] width 31 height 6
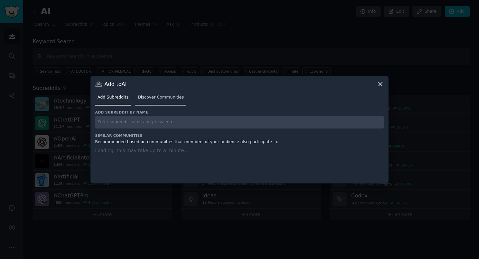
click at [149, 102] on link "Discover Communities" at bounding box center [160, 99] width 51 height 14
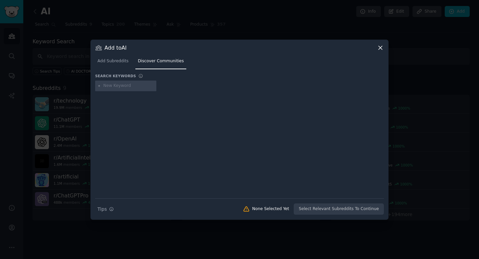
click at [131, 88] on input "text" at bounding box center [128, 86] width 51 height 6
type input "productivity"
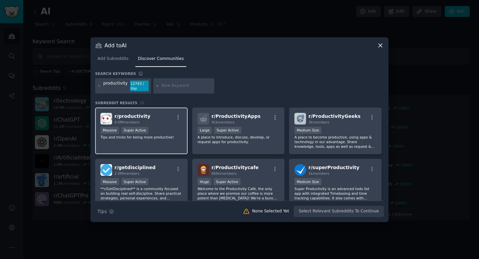
click at [153, 146] on div "r/ productivity 4.0M members >= 95th percentile for submissions / day Massive S…" at bounding box center [141, 130] width 92 height 47
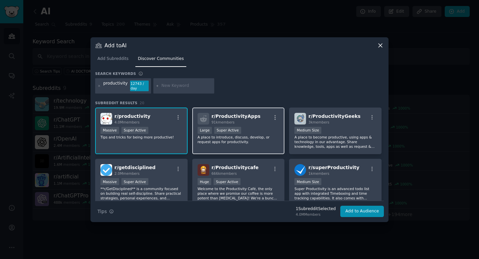
click at [221, 139] on p "A place to introduce, discuss, develop, or request apps for productivity." at bounding box center [238, 139] width 82 height 9
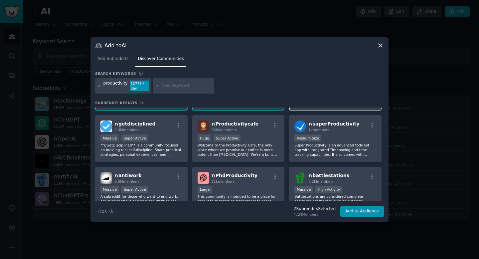
scroll to position [45, 0]
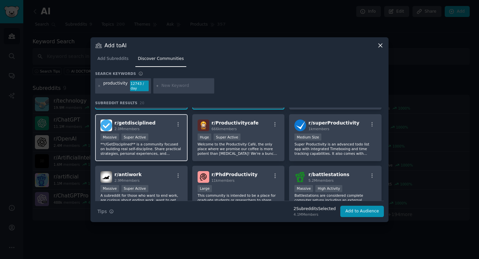
click at [174, 146] on p "**r/GetDisciplined** is a community focused on building real self-discipline. S…" at bounding box center [141, 149] width 82 height 14
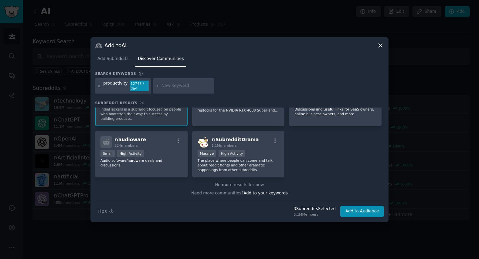
scroll to position [0, 0]
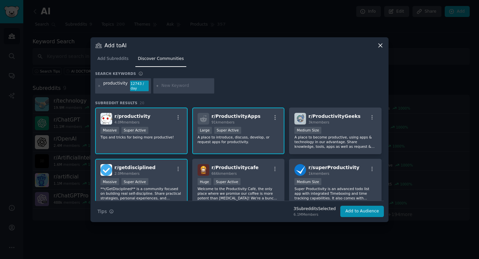
click at [177, 88] on input "text" at bounding box center [186, 86] width 51 height 6
click at [354, 208] on button "Add to Audience" at bounding box center [362, 210] width 44 height 11
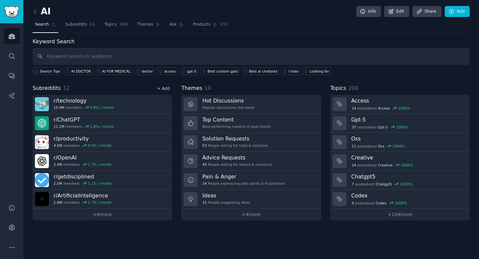
click at [166, 88] on link "+ Add" at bounding box center [163, 88] width 13 height 5
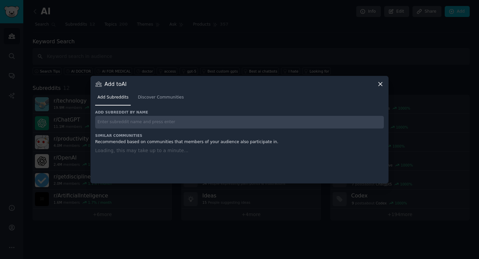
click at [133, 123] on input "text" at bounding box center [239, 122] width 289 height 13
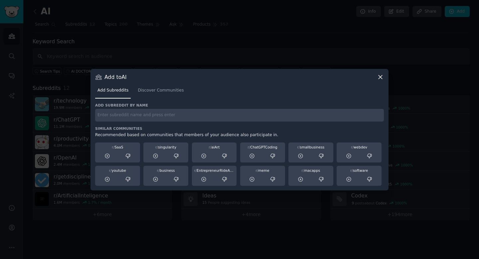
click at [142, 115] on input "text" at bounding box center [239, 115] width 289 height 13
type input "lifeprotips"
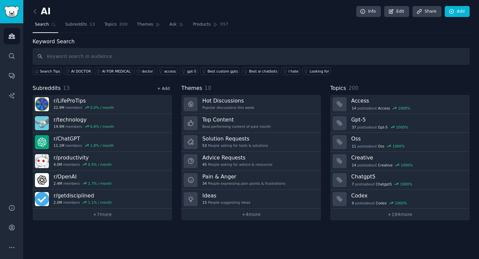
click at [166, 89] on link "+ Add" at bounding box center [163, 88] width 13 height 5
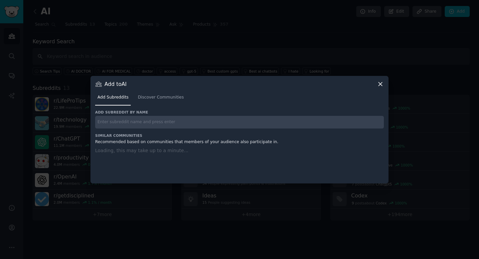
click at [164, 121] on input "text" at bounding box center [239, 122] width 289 height 13
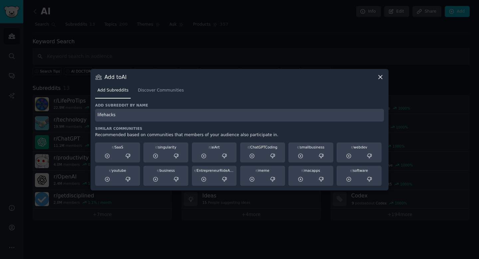
type input "lifehacks"
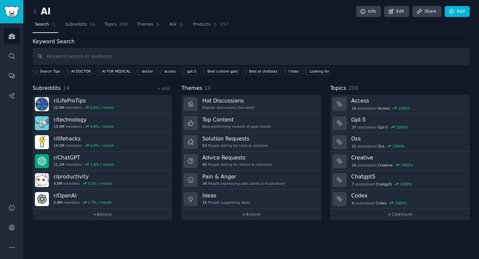
click at [162, 91] on div "+ Add" at bounding box center [163, 88] width 17 height 7
click at [162, 88] on link "+ Add" at bounding box center [163, 88] width 13 height 5
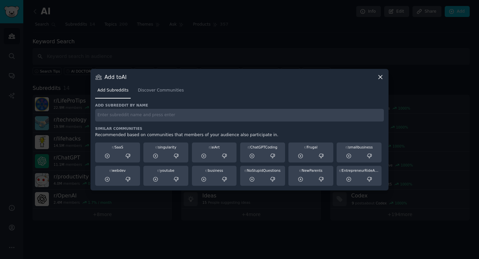
click at [164, 114] on input "text" at bounding box center [239, 115] width 289 height 13
type input "lifehack"
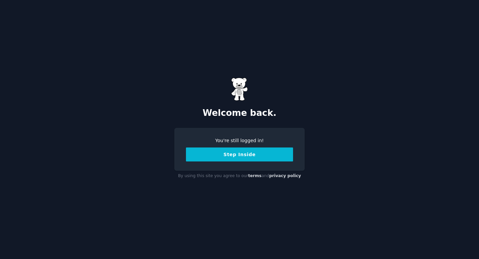
click at [245, 162] on div "You're still logged in! Step Inside" at bounding box center [239, 149] width 130 height 43
click at [245, 157] on button "Step Inside" at bounding box center [239, 154] width 107 height 14
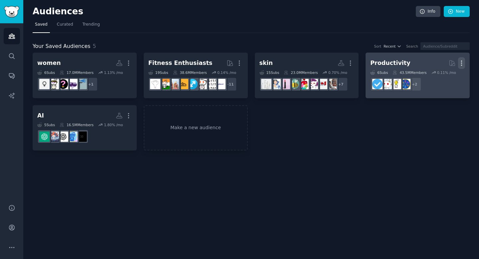
click at [463, 62] on icon "button" at bounding box center [461, 63] width 7 height 7
click at [414, 66] on h2 "Productivity Curated by GummySearch More View Delete" at bounding box center [417, 63] width 95 height 12
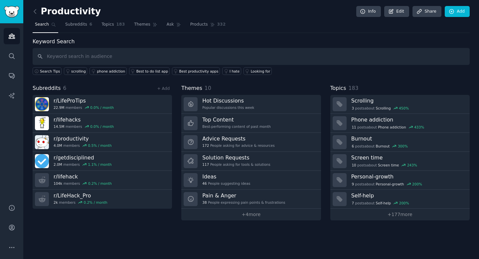
click at [32, 7] on div "Productivity Info Edit Share Add Search Subreddits 6 Topics 183 Themes Ask Prod…" at bounding box center [251, 129] width 456 height 259
click at [38, 13] on icon at bounding box center [35, 11] width 7 height 7
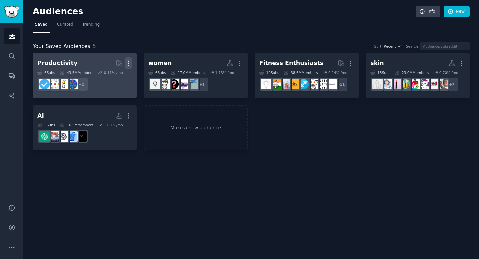
click at [129, 63] on icon "button" at bounding box center [128, 63] width 7 height 7
click at [112, 76] on p "Delete" at bounding box center [110, 76] width 15 height 7
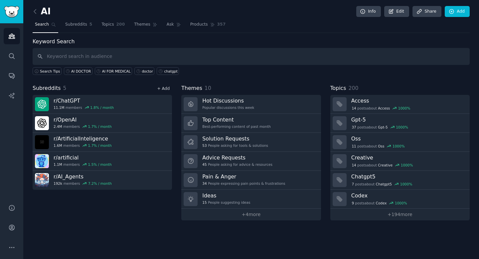
click at [163, 87] on link "+ Add" at bounding box center [163, 88] width 13 height 5
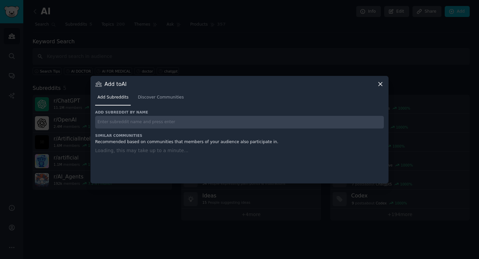
click at [143, 127] on input "text" at bounding box center [239, 122] width 289 height 13
